Goal: Task Accomplishment & Management: Manage account settings

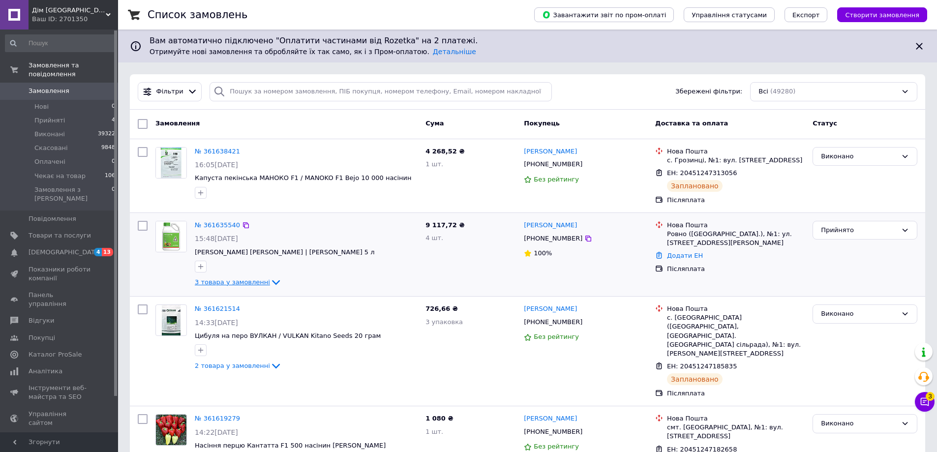
click at [255, 285] on span "3 товара у замовленні" at bounding box center [232, 281] width 75 height 7
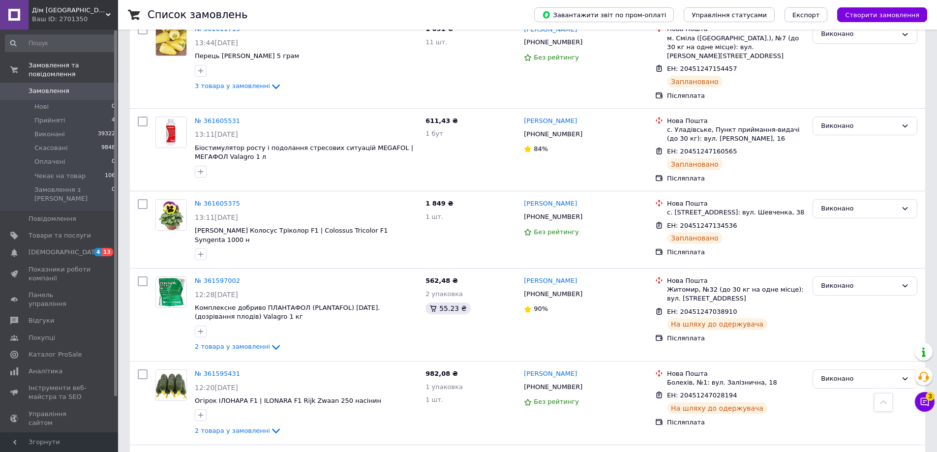
scroll to position [344, 0]
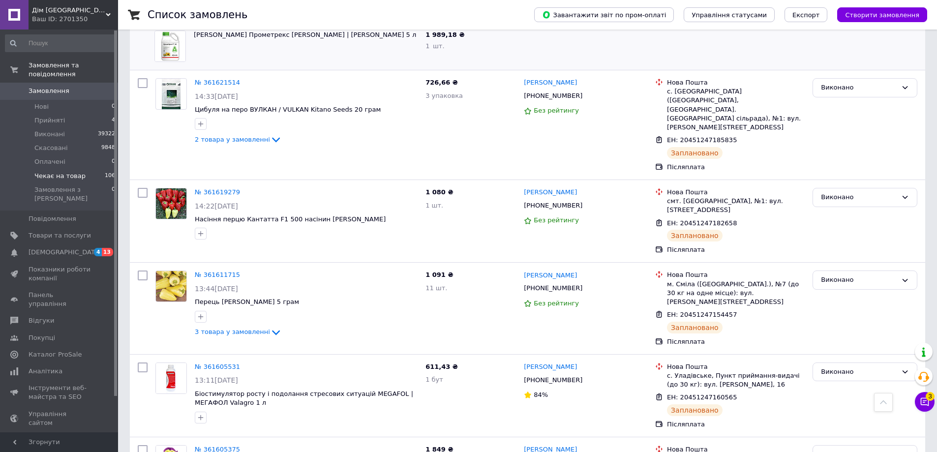
click at [70, 172] on span "Чекає на товар" at bounding box center [59, 176] width 51 height 9
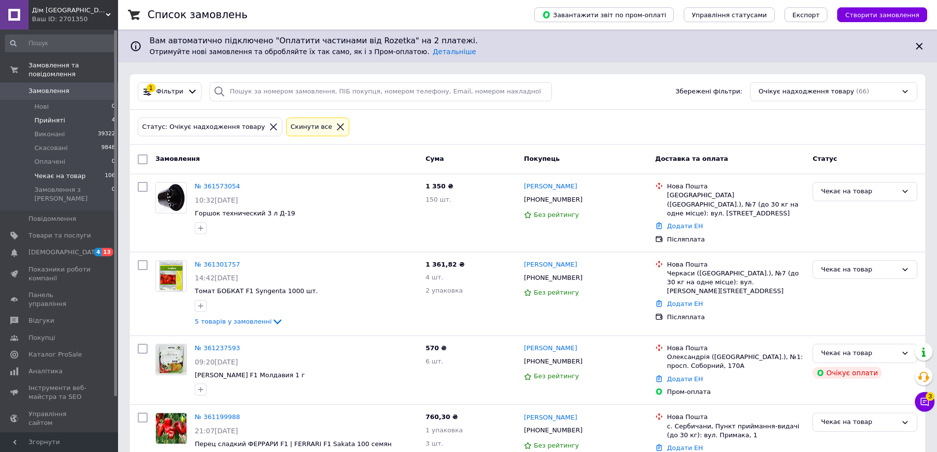
click at [53, 116] on span "Прийняті" at bounding box center [49, 120] width 31 height 9
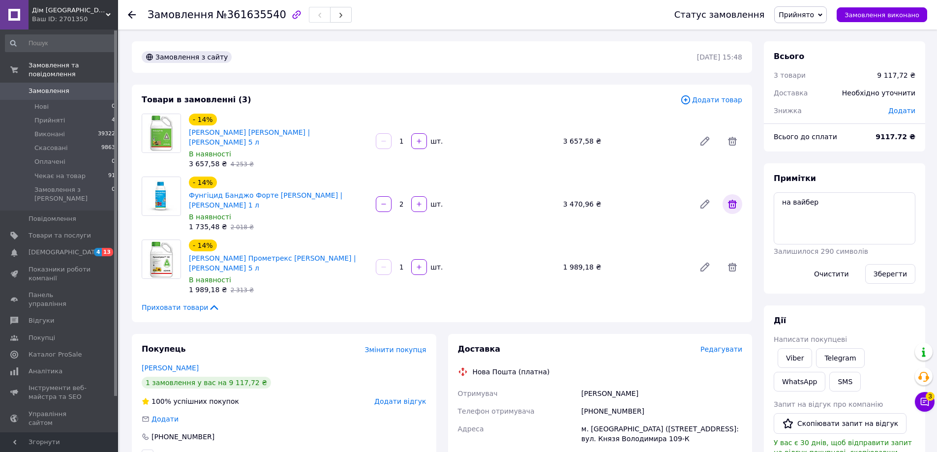
click at [733, 200] on icon at bounding box center [732, 204] width 9 height 9
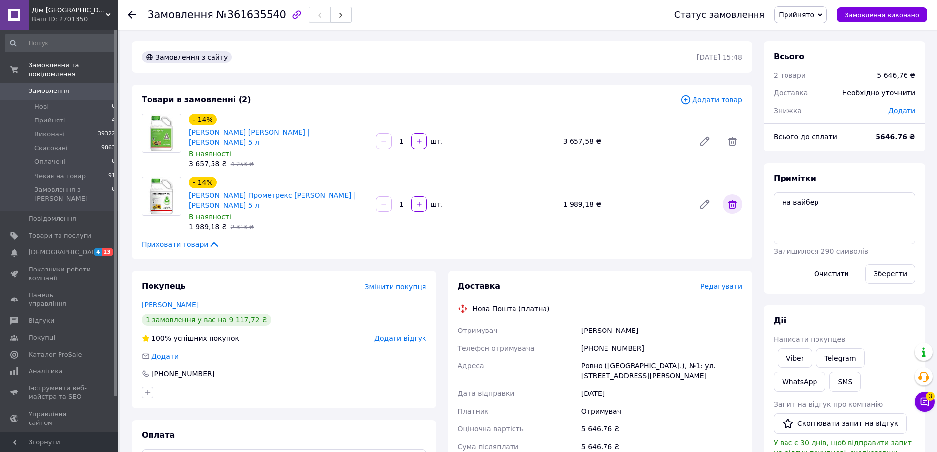
click at [736, 200] on icon at bounding box center [732, 204] width 9 height 9
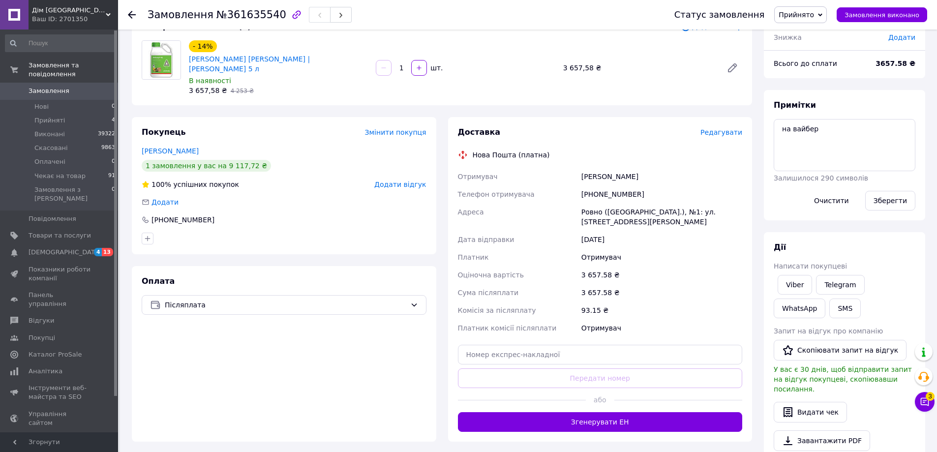
scroll to position [148, 0]
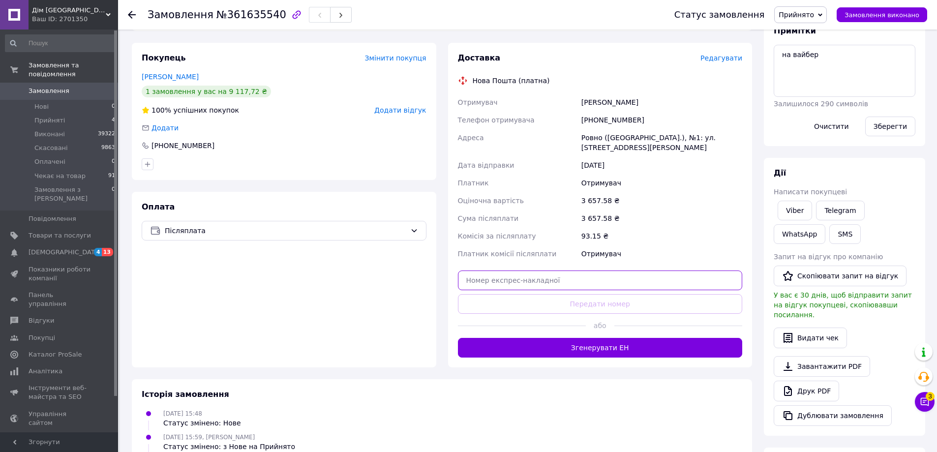
click at [563, 271] on input "text" at bounding box center [600, 281] width 285 height 20
paste input "20451247412535"
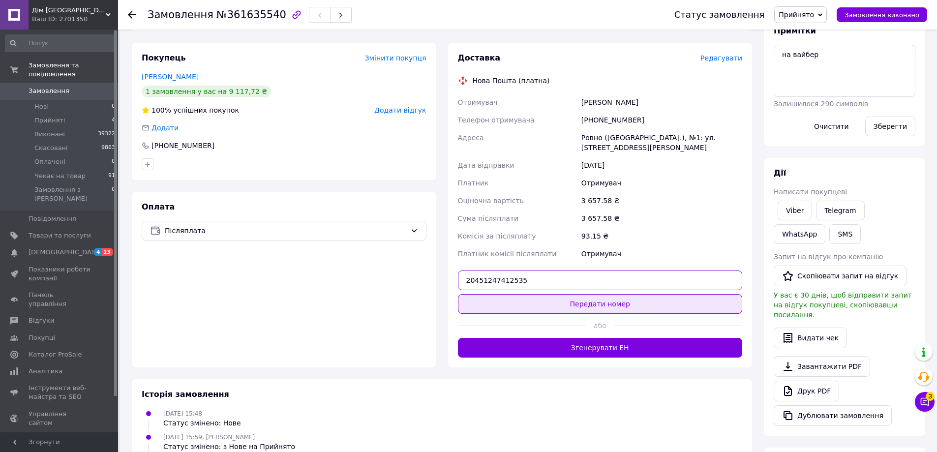
type input "20451247412535"
click at [582, 294] on button "Передати номер" at bounding box center [600, 304] width 285 height 20
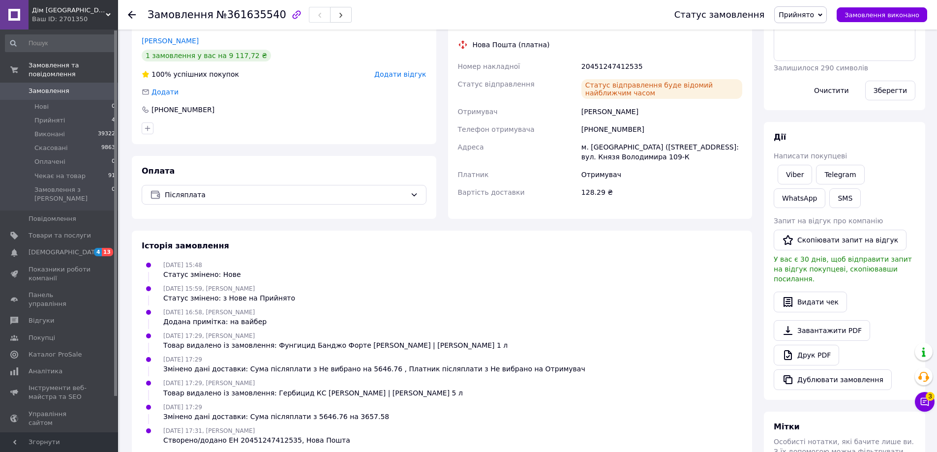
scroll to position [197, 0]
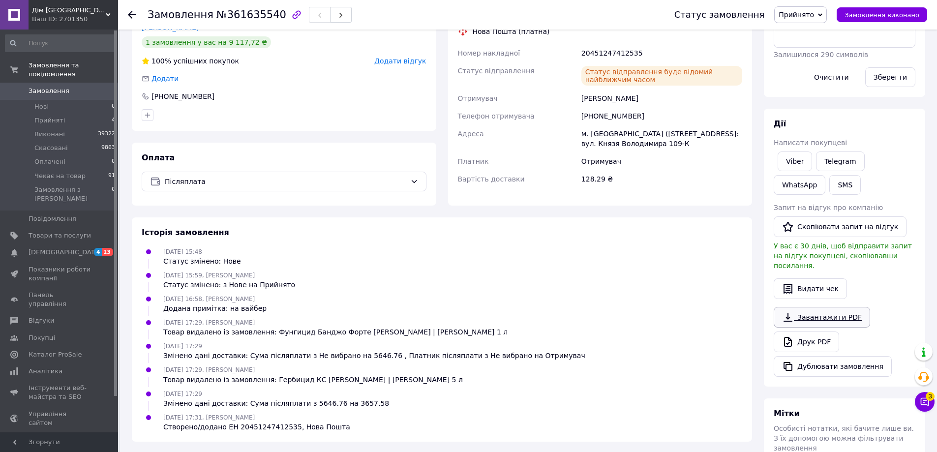
click at [814, 307] on link "Завантажити PDF" at bounding box center [822, 317] width 96 height 21
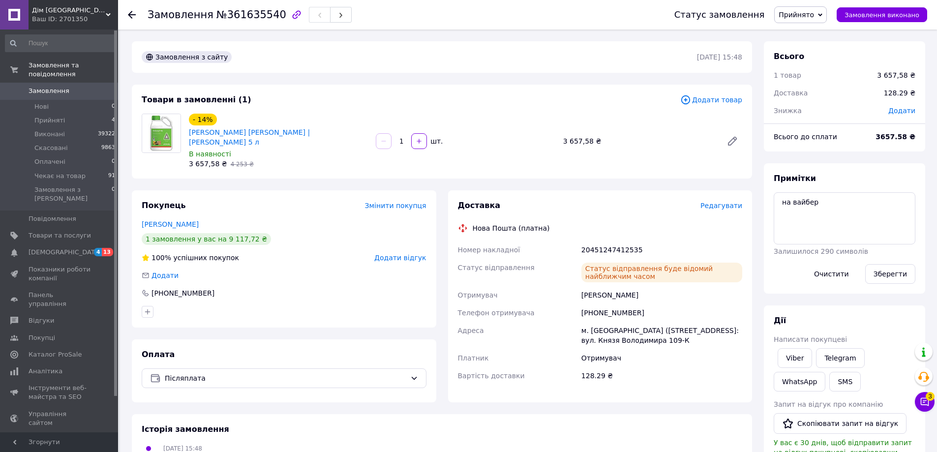
click at [814, 17] on span "Прийнято" at bounding box center [796, 15] width 35 height 8
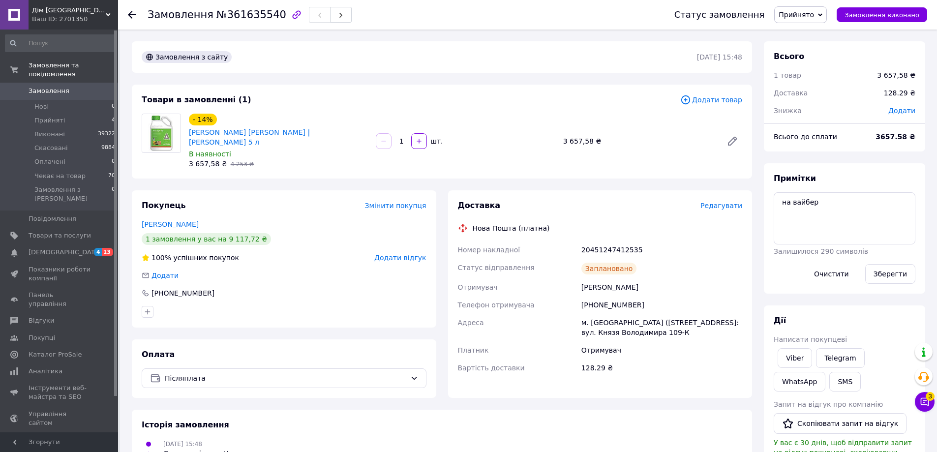
click at [734, 202] on span "Редагувати" at bounding box center [722, 206] width 42 height 8
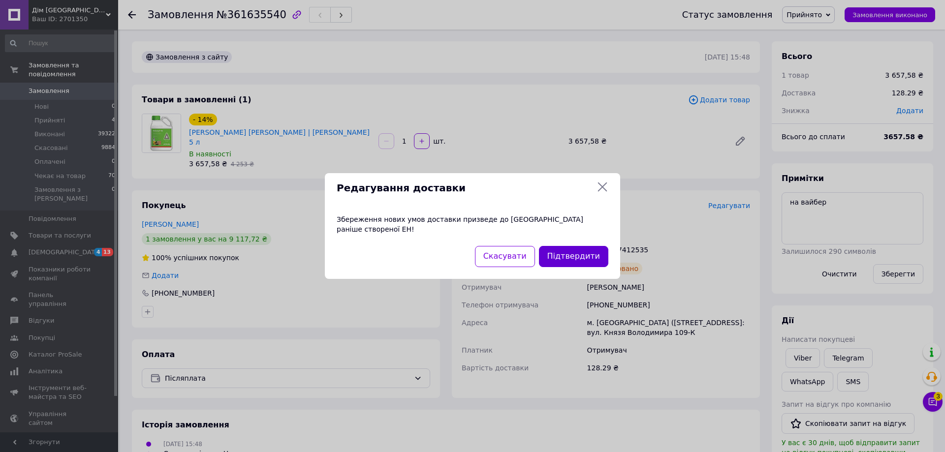
click at [583, 252] on button "Підтвердити" at bounding box center [573, 256] width 69 height 21
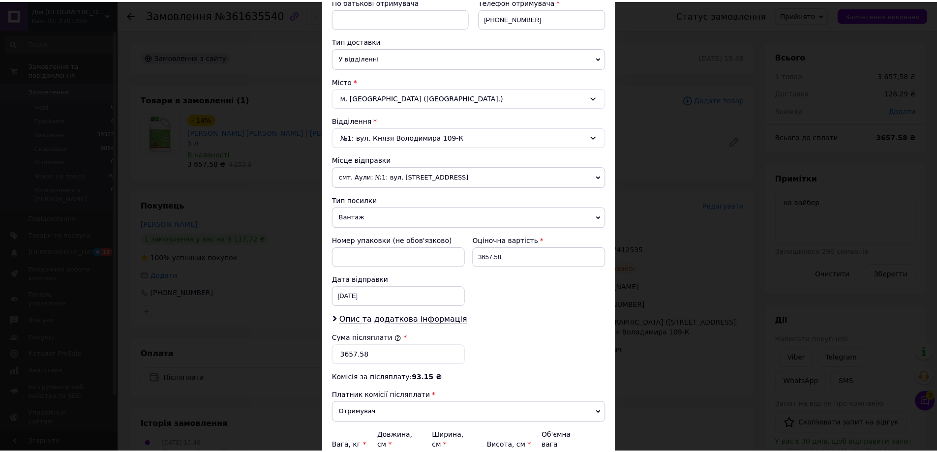
scroll to position [299, 0]
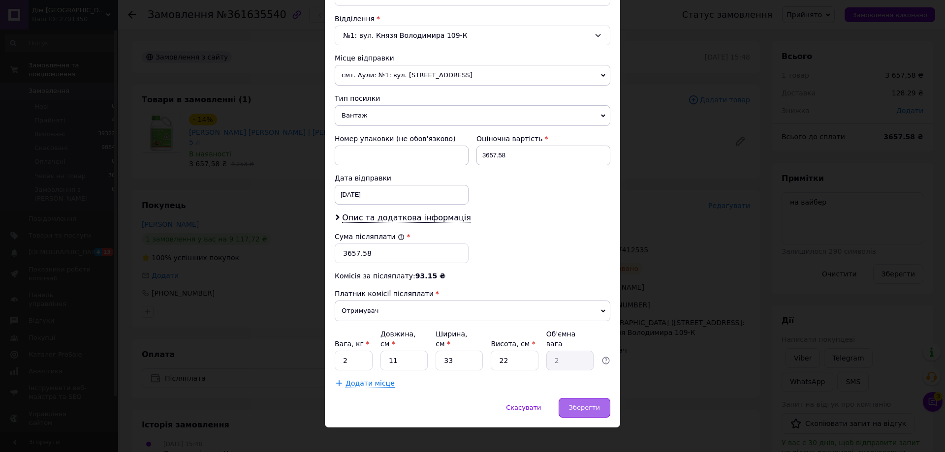
click at [594, 404] on span "Зберегти" at bounding box center [584, 407] width 31 height 7
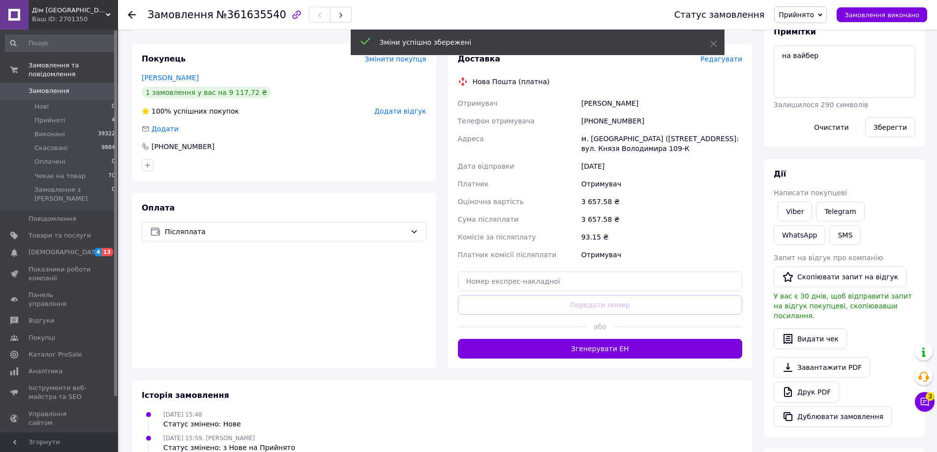
scroll to position [148, 0]
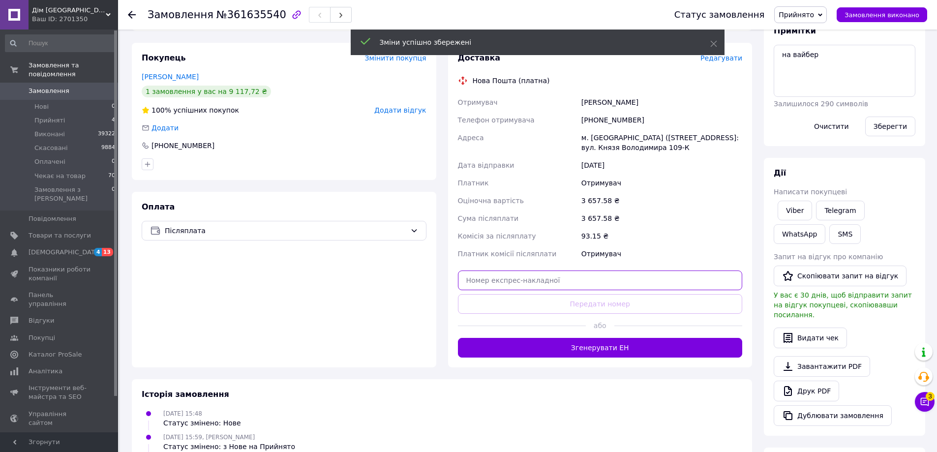
click at [575, 271] on input "text" at bounding box center [600, 281] width 285 height 20
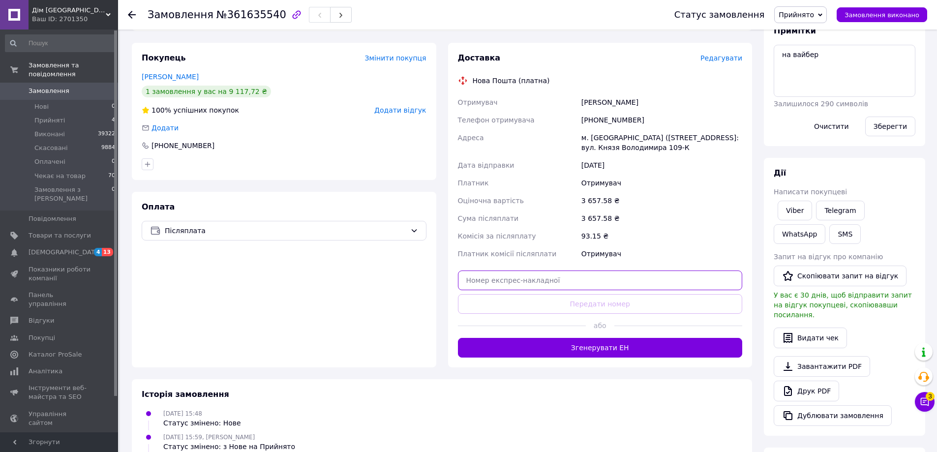
paste input "20451247418868"
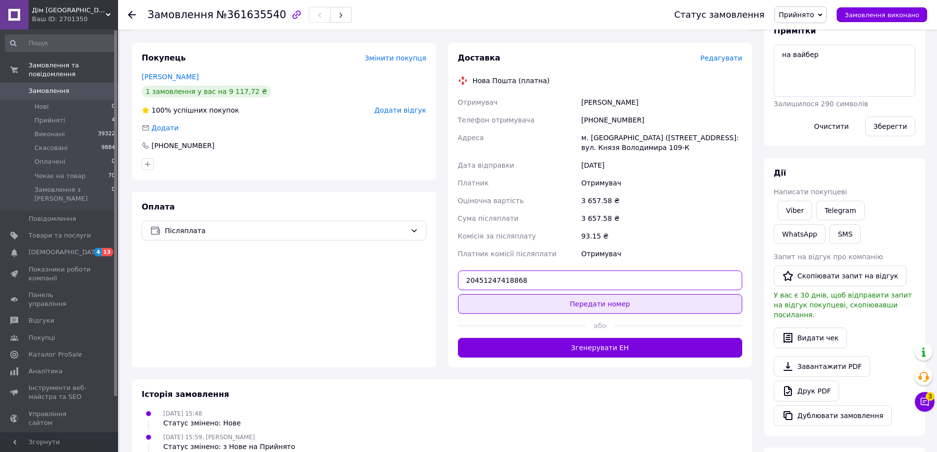
type input "20451247418868"
click at [607, 294] on button "Передати номер" at bounding box center [600, 304] width 285 height 20
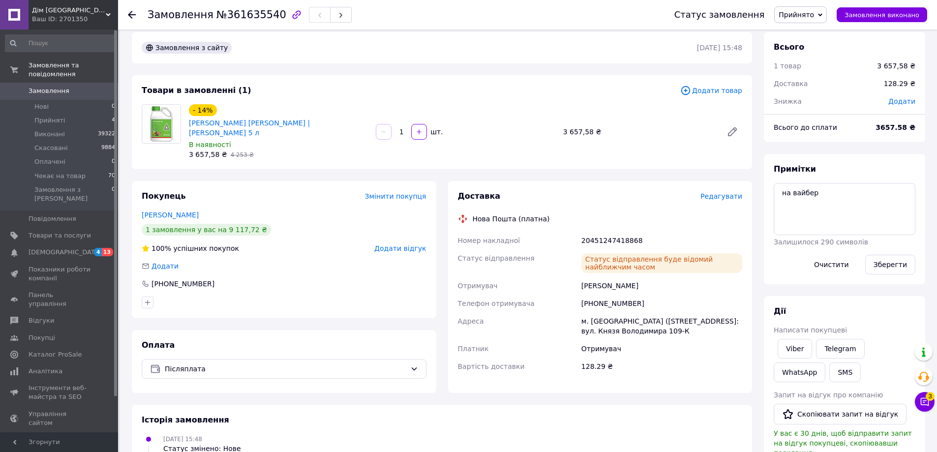
scroll to position [0, 0]
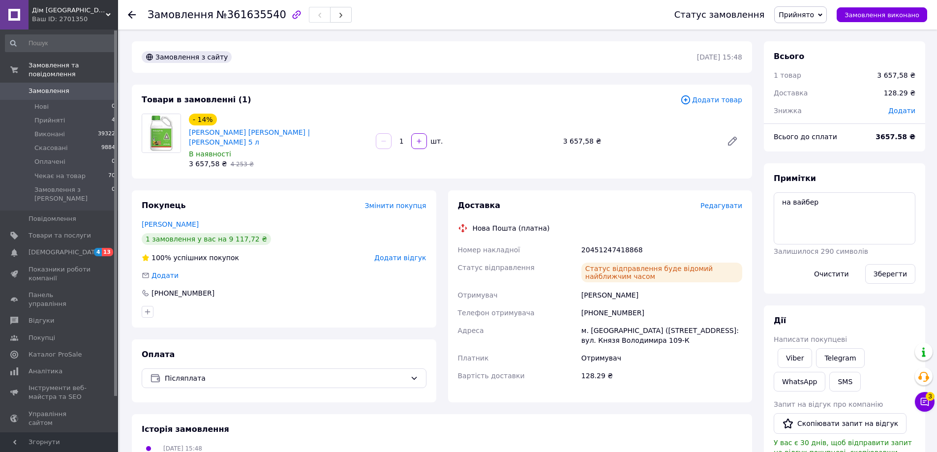
click at [246, 14] on span "№361635540" at bounding box center [251, 15] width 70 height 12
copy span "361635540"
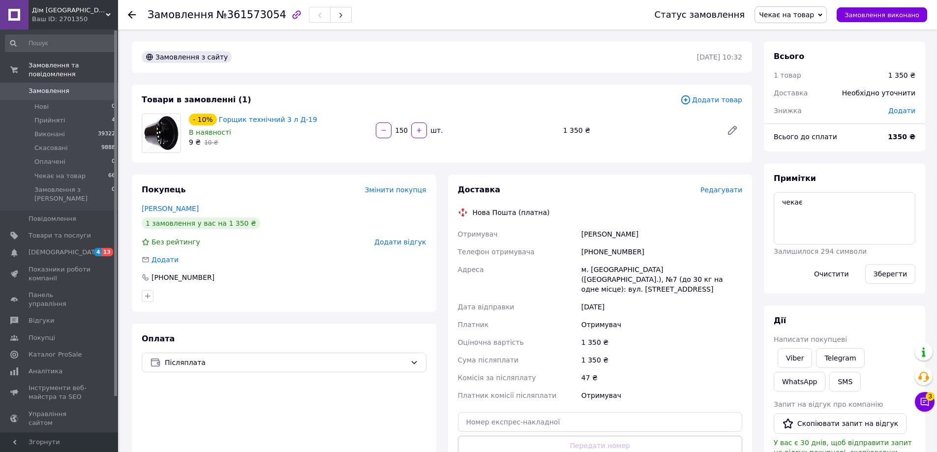
click at [611, 251] on div "+380957749952" at bounding box center [662, 252] width 165 height 18
copy div "380957749952"
drag, startPoint x: 406, startPoint y: 132, endPoint x: 386, endPoint y: 132, distance: 20.2
click at [386, 132] on div "150   шт." at bounding box center [465, 130] width 181 height 16
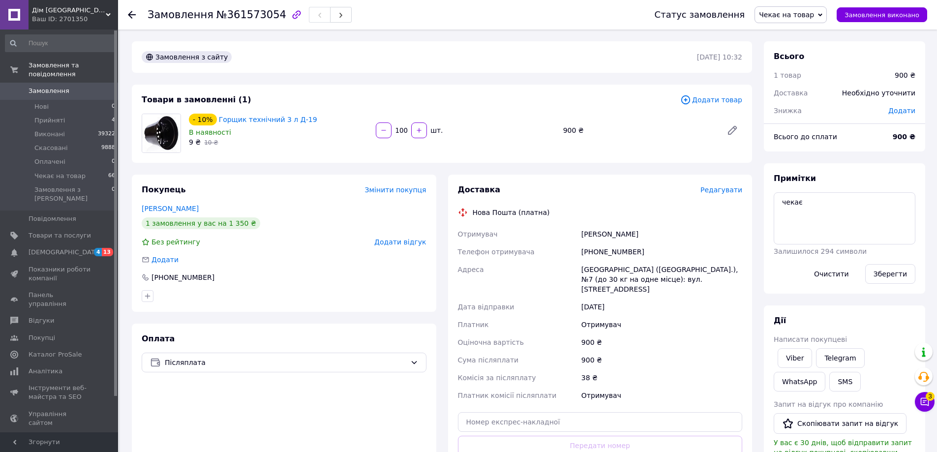
type input "100"
click at [825, 15] on span "Чекає на товар" at bounding box center [791, 14] width 72 height 17
click at [817, 34] on li "Прийнято" at bounding box center [790, 34] width 71 height 15
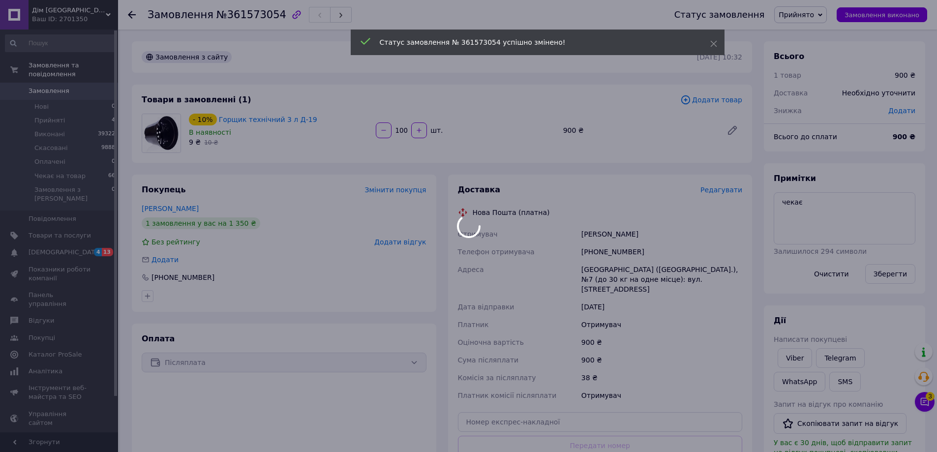
scroll to position [8, 0]
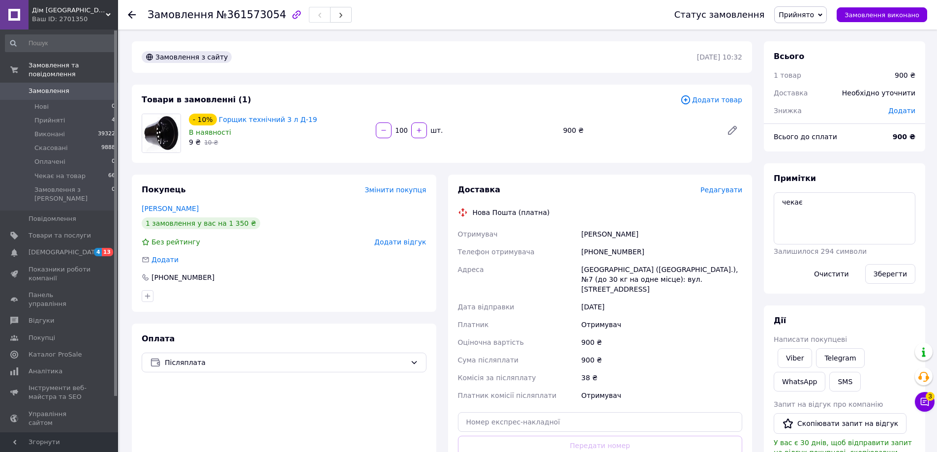
click at [617, 63] on div "Замовлення з сайту" at bounding box center [418, 57] width 557 height 16
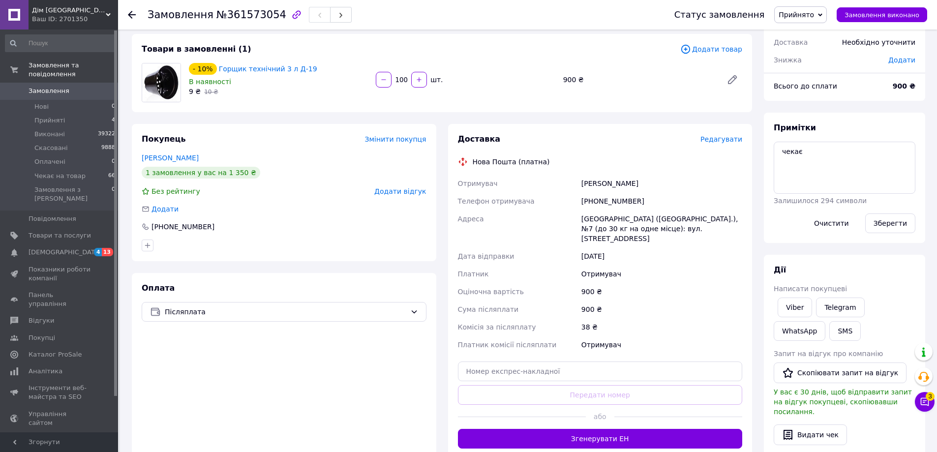
scroll to position [49, 0]
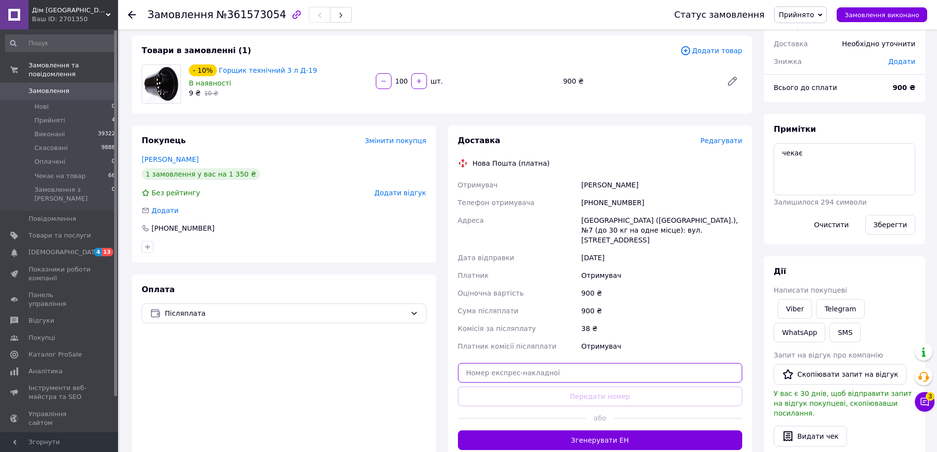
click at [550, 364] on input "text" at bounding box center [600, 373] width 285 height 20
paste input "20451247425317"
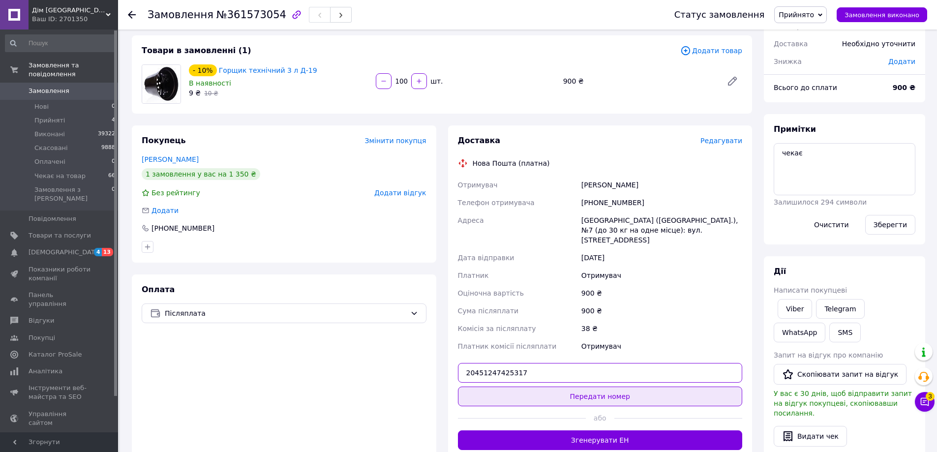
type input "20451247425317"
click at [601, 391] on button "Передати номер" at bounding box center [600, 397] width 285 height 20
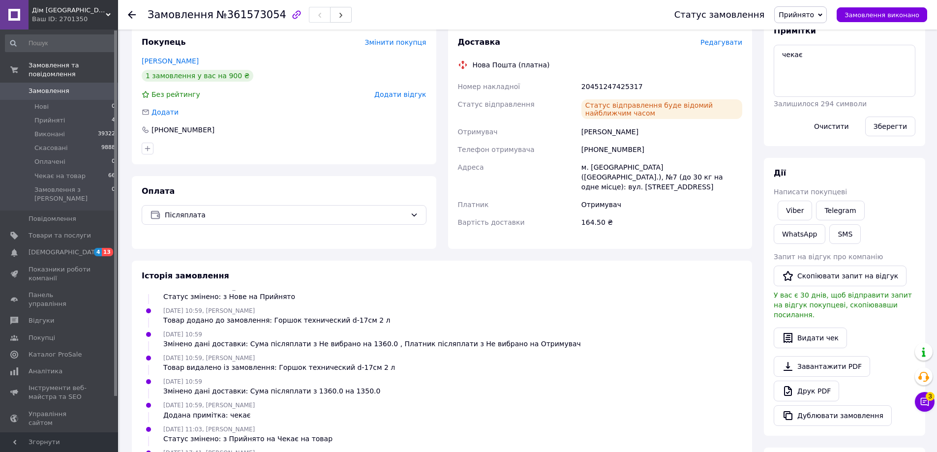
scroll to position [292, 0]
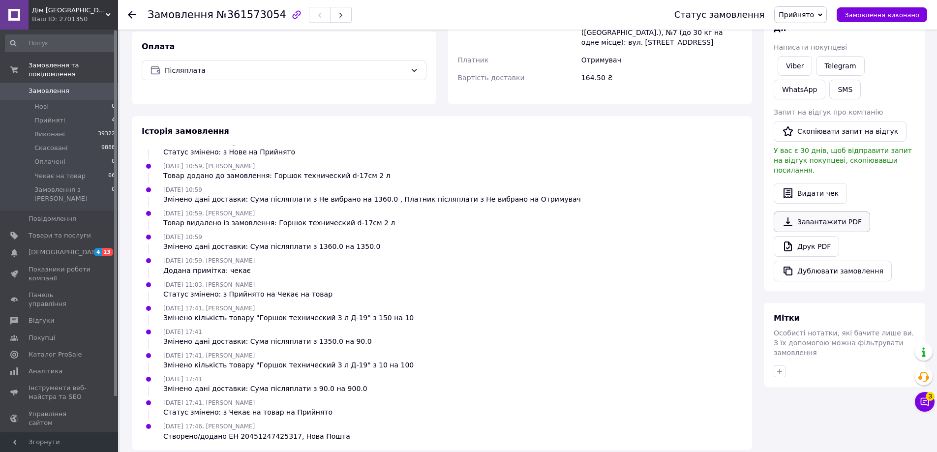
click at [820, 216] on link "Завантажити PDF" at bounding box center [822, 222] width 96 height 21
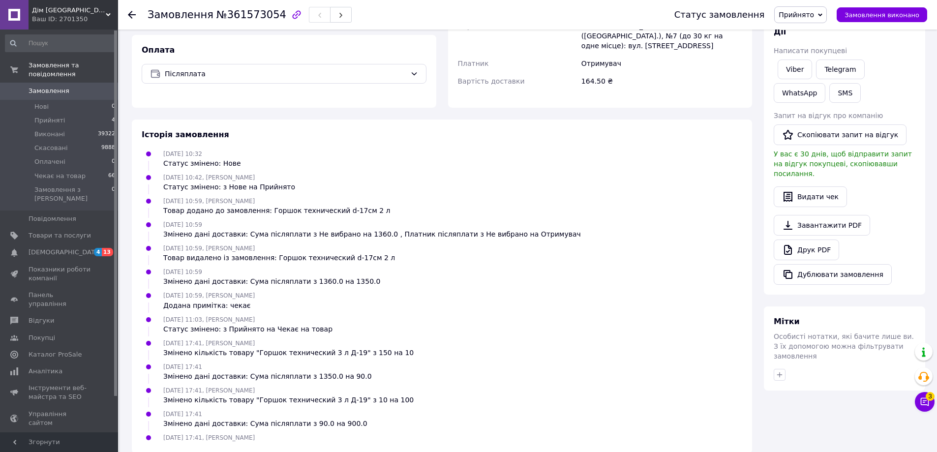
scroll to position [0, 0]
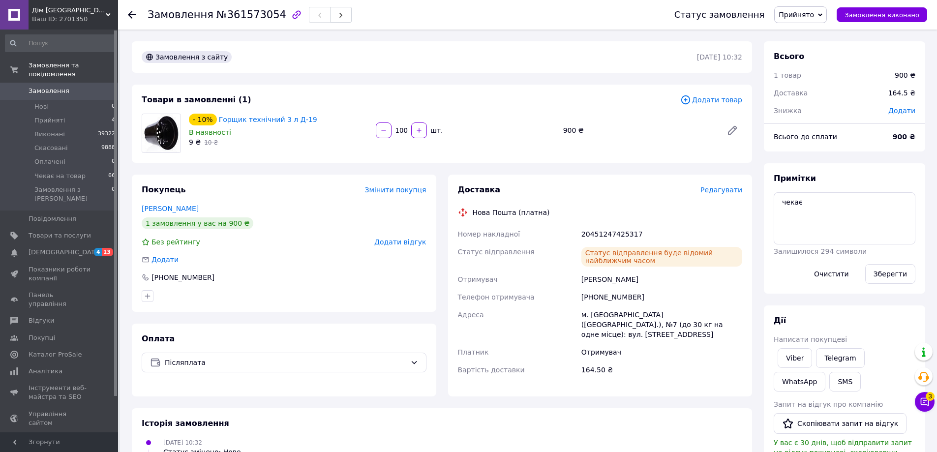
click at [241, 21] on span "№361573054" at bounding box center [251, 15] width 70 height 12
copy span "361573054"
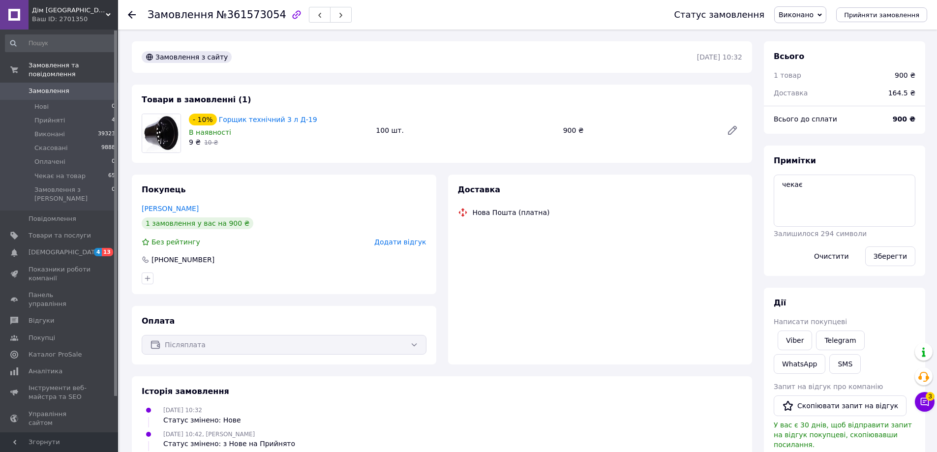
scroll to position [31, 0]
